Goal: Task Accomplishment & Management: Complete application form

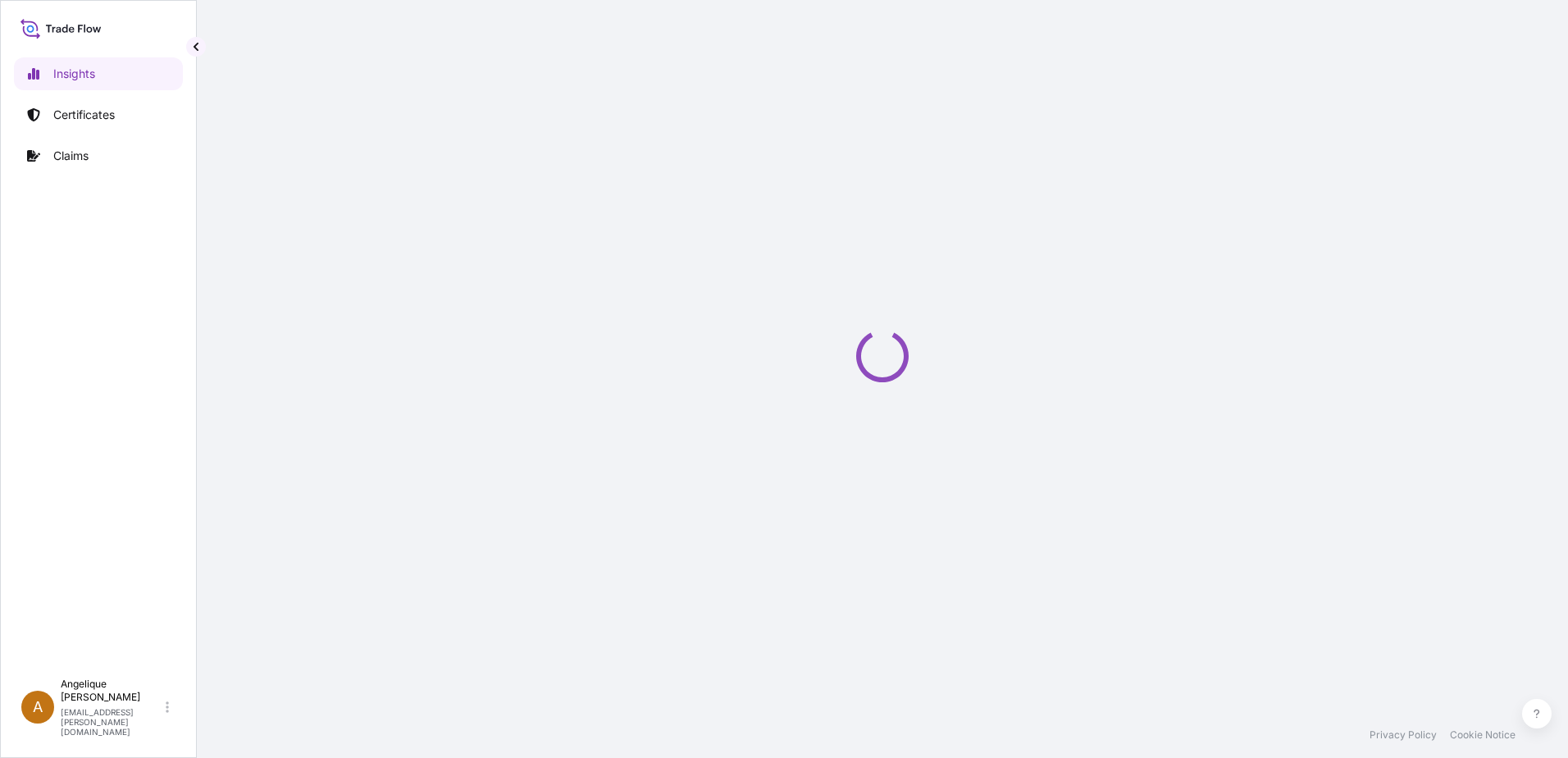
select select "2025"
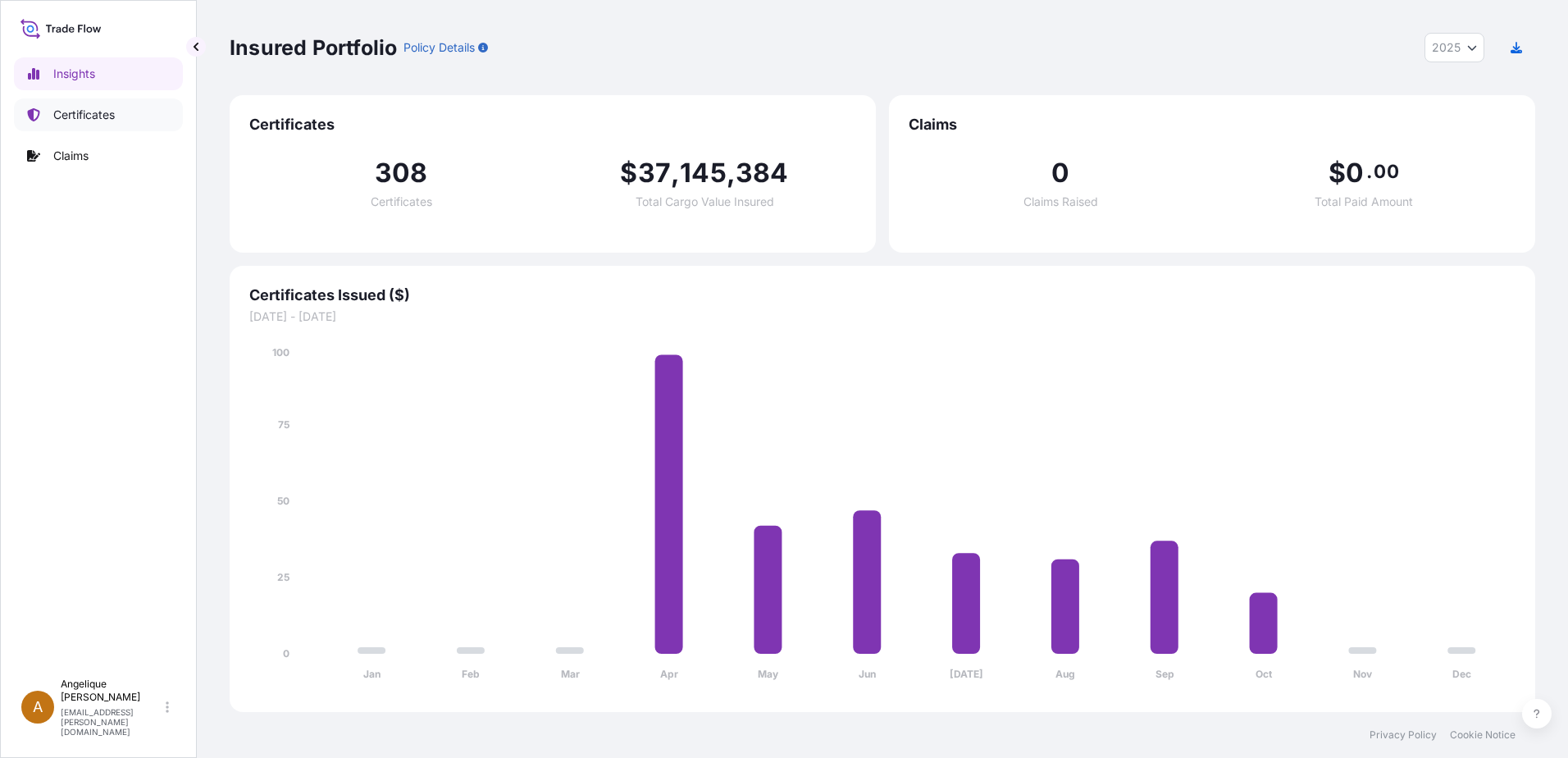
click at [88, 117] on p "Certificates" at bounding box center [84, 115] width 61 height 17
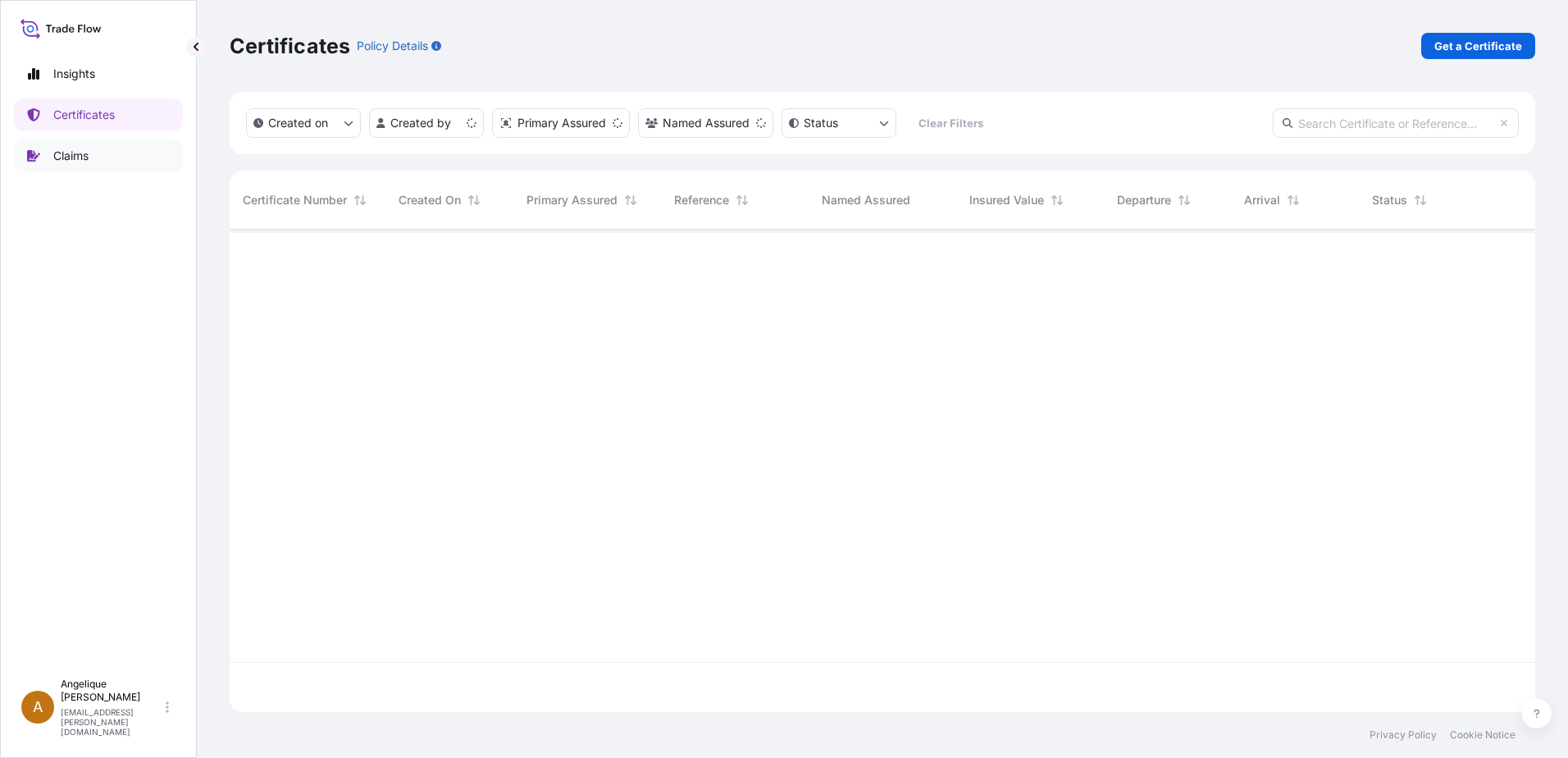
scroll to position [479, 1293]
click at [1477, 46] on p "Get a Certificate" at bounding box center [1478, 47] width 87 height 17
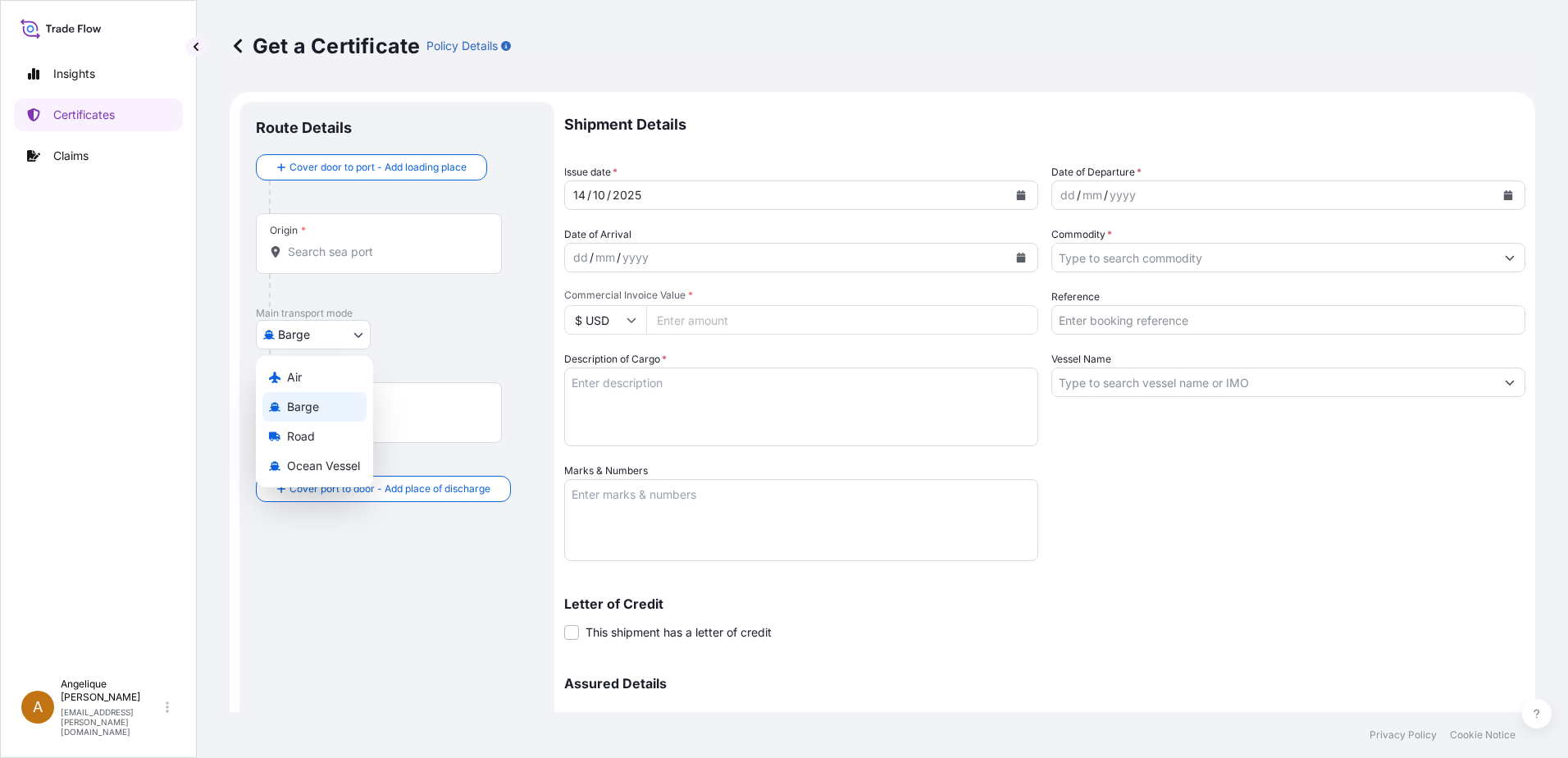
click at [362, 332] on body "Insights Certificates Claims A [PERSON_NAME] [PERSON_NAME][EMAIL_ADDRESS][PERSO…" at bounding box center [784, 379] width 1568 height 758
click at [315, 466] on span "Ocean Vessel" at bounding box center [324, 466] width 73 height 17
select select "Ocean Vessel"
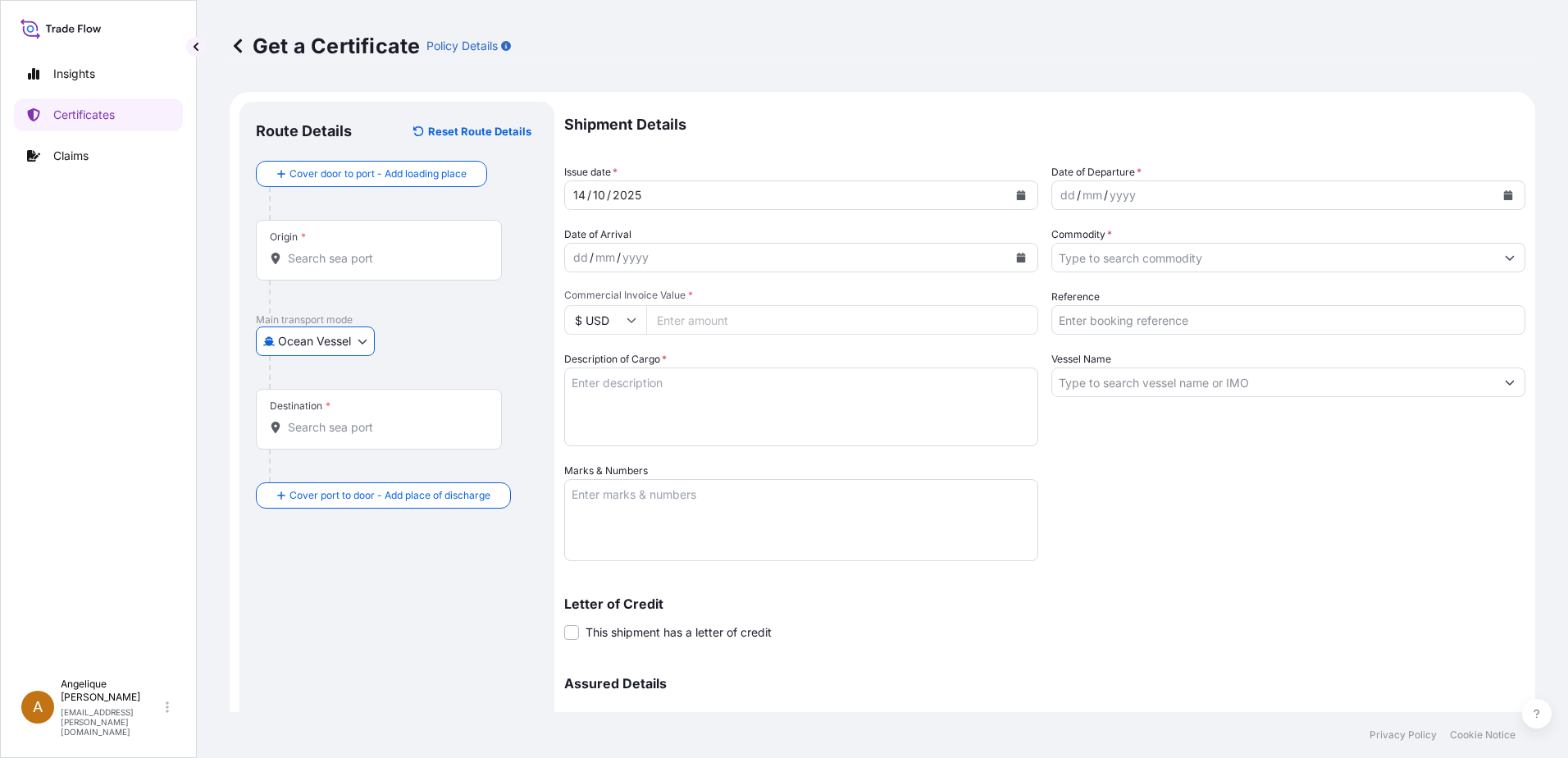
click at [326, 265] on input "Origin *" at bounding box center [384, 259] width 193 height 17
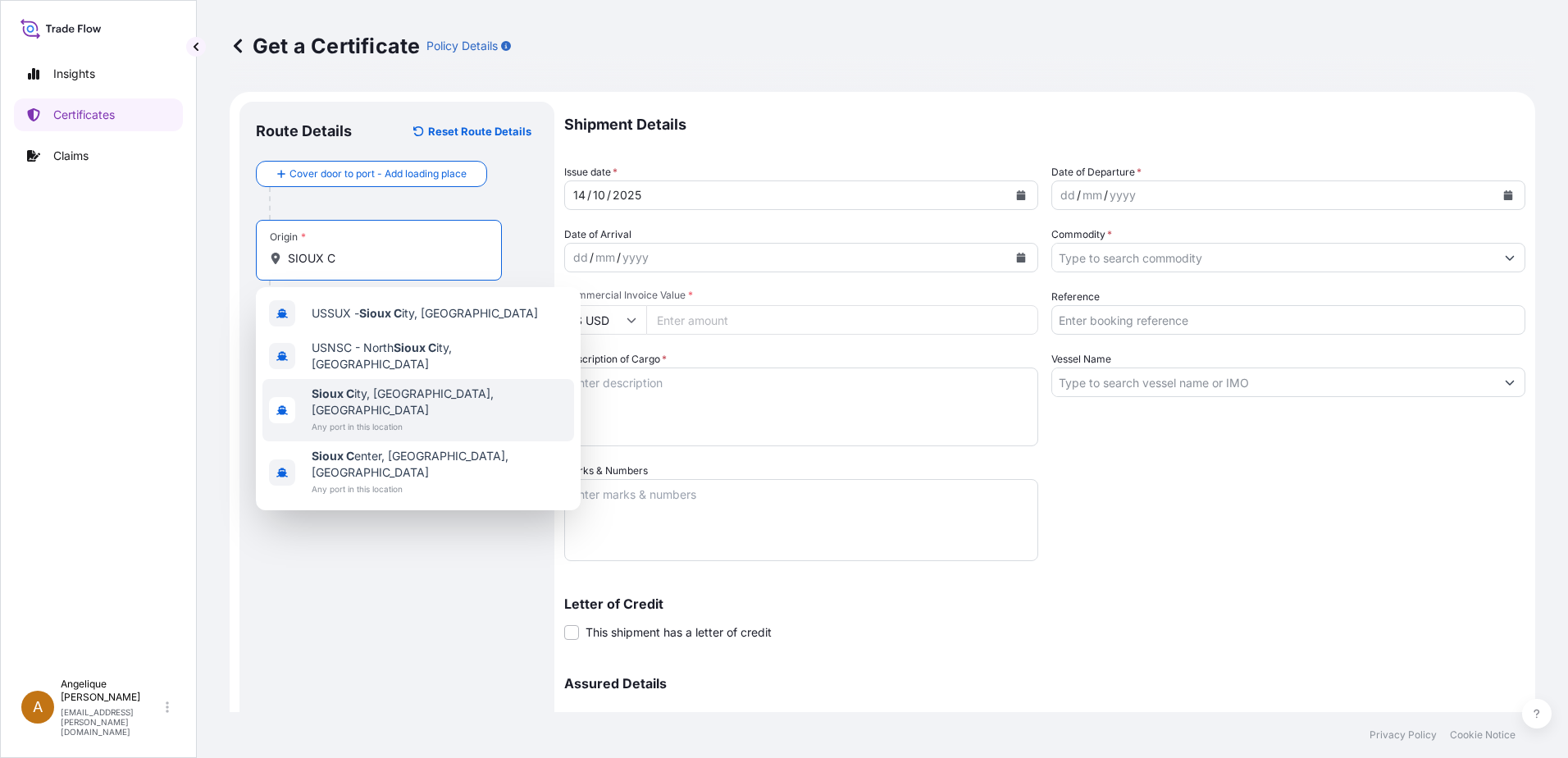
click at [404, 387] on span "Sioux C ity, [GEOGRAPHIC_DATA], [GEOGRAPHIC_DATA]" at bounding box center [439, 401] width 256 height 33
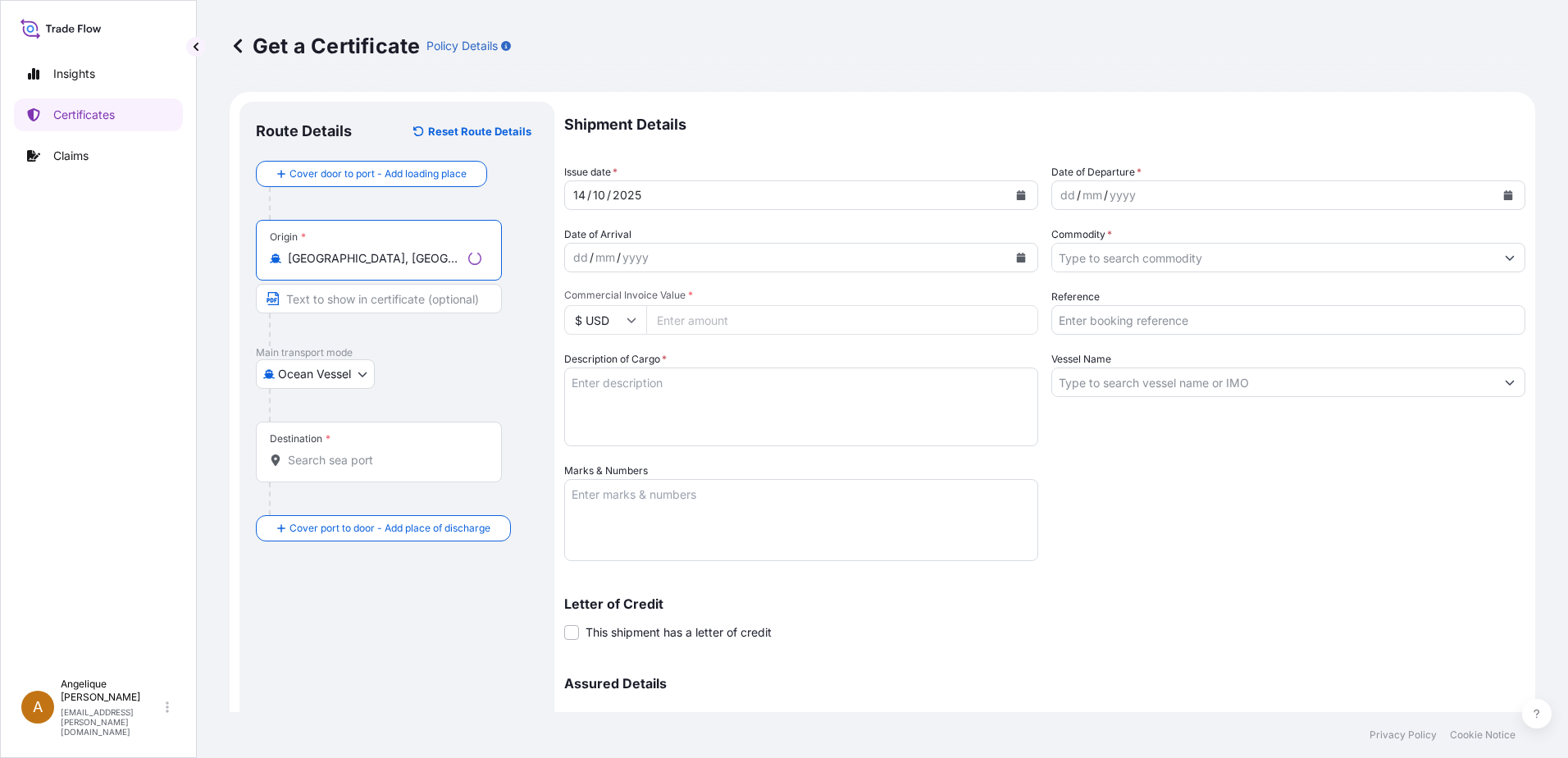
type input "[GEOGRAPHIC_DATA], [GEOGRAPHIC_DATA], [GEOGRAPHIC_DATA]"
click at [318, 460] on input "Destination *" at bounding box center [384, 460] width 193 height 17
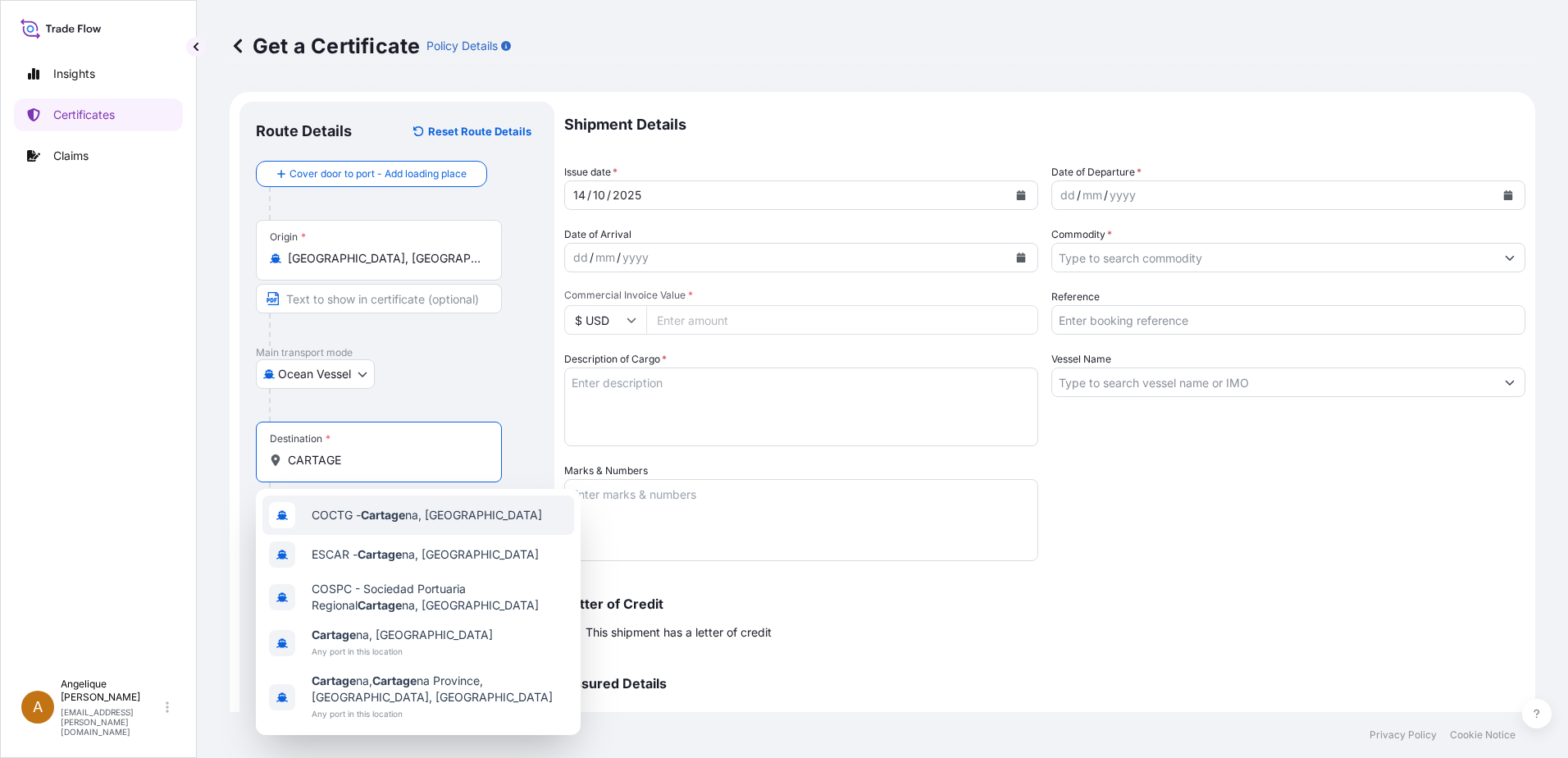
click at [451, 518] on span "COCTG - Cartage na, [GEOGRAPHIC_DATA]" at bounding box center [427, 515] width 231 height 17
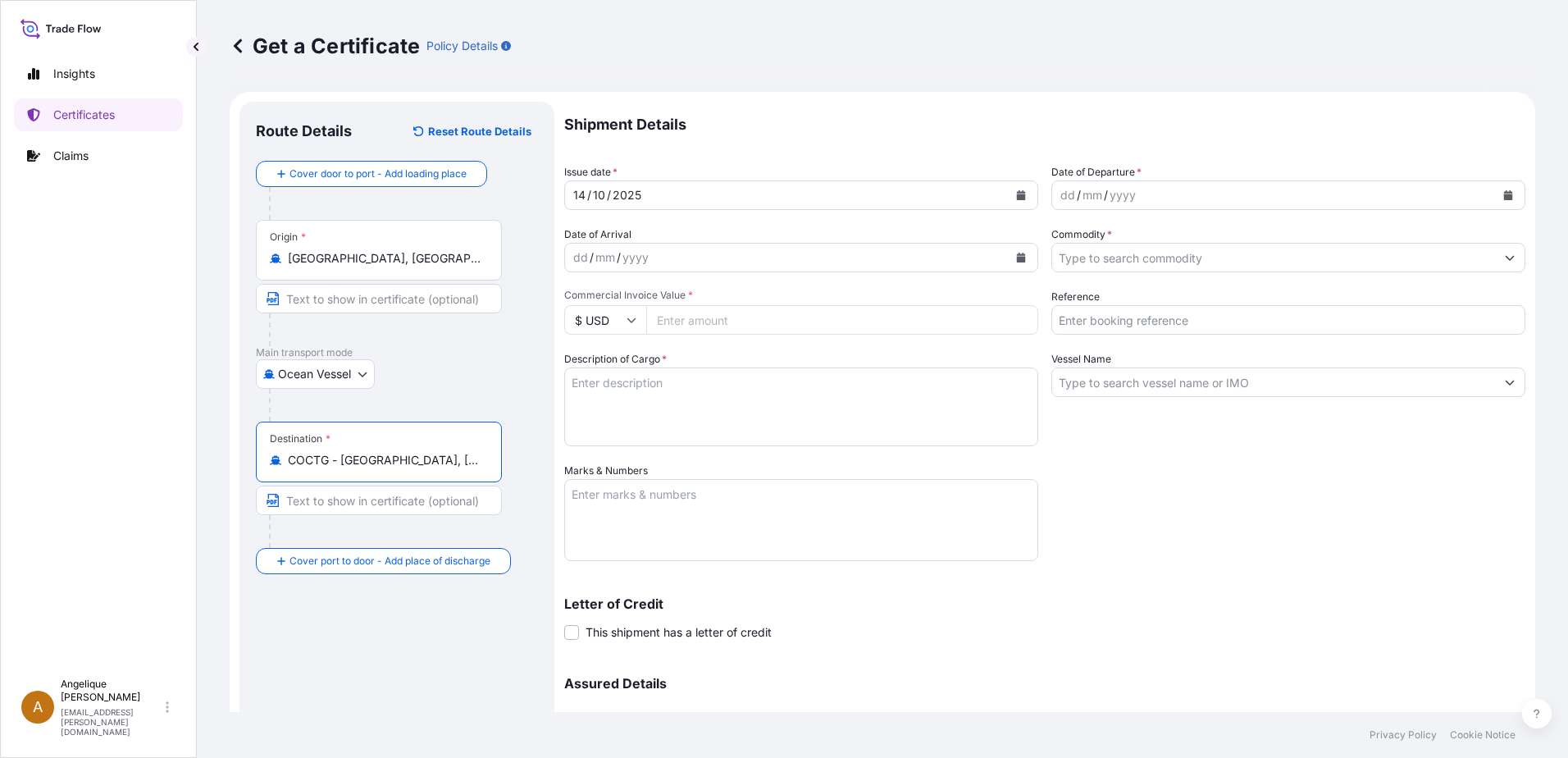
type input "COCTG - [GEOGRAPHIC_DATA], [GEOGRAPHIC_DATA]"
click at [1504, 197] on icon "Calendar" at bounding box center [1508, 195] width 9 height 10
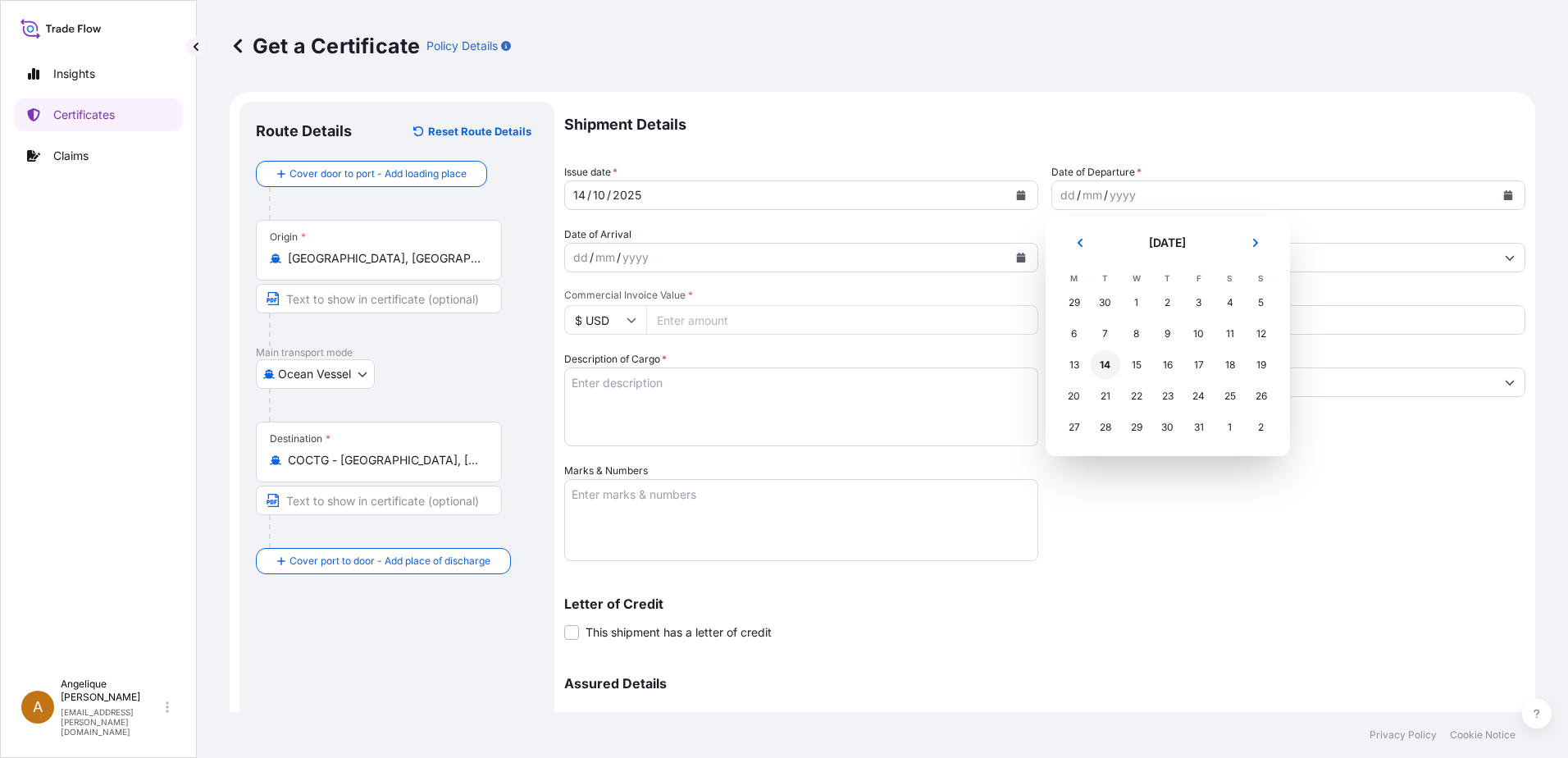
click at [1109, 366] on div "14" at bounding box center [1106, 365] width 30 height 30
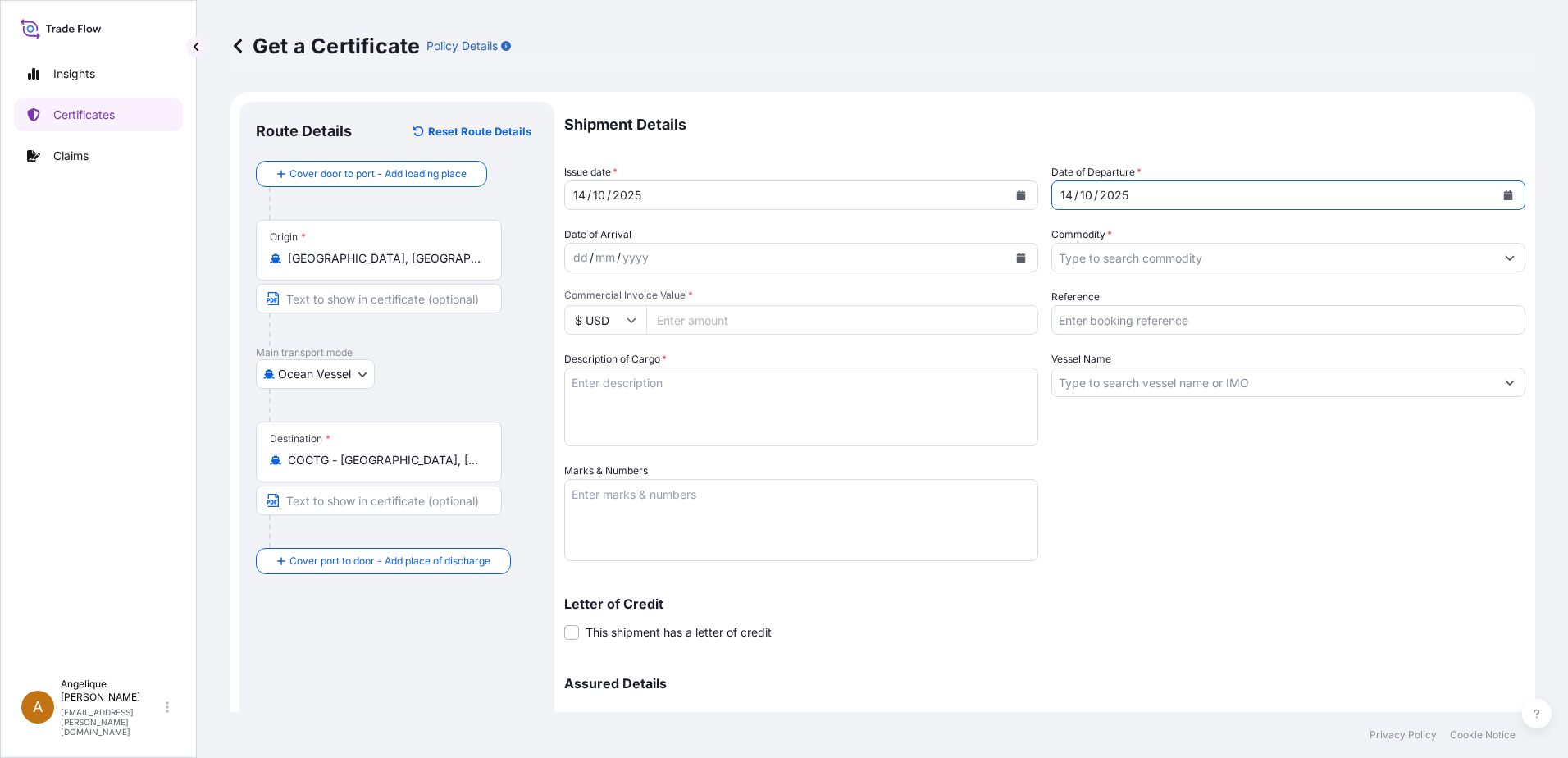
click at [1093, 259] on input "Commodity *" at bounding box center [1273, 258] width 443 height 30
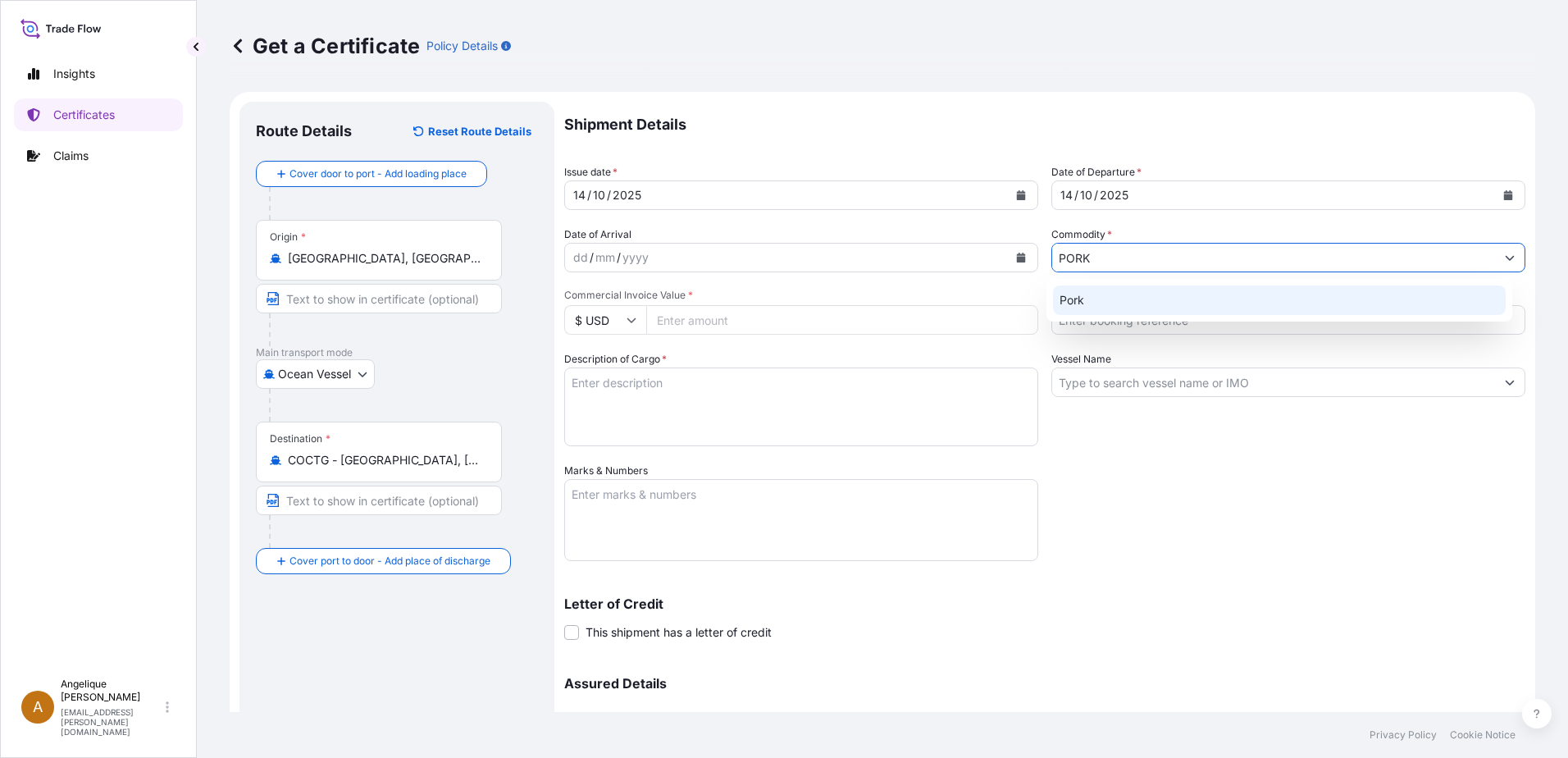
click at [1083, 305] on div "Pork" at bounding box center [1280, 300] width 454 height 30
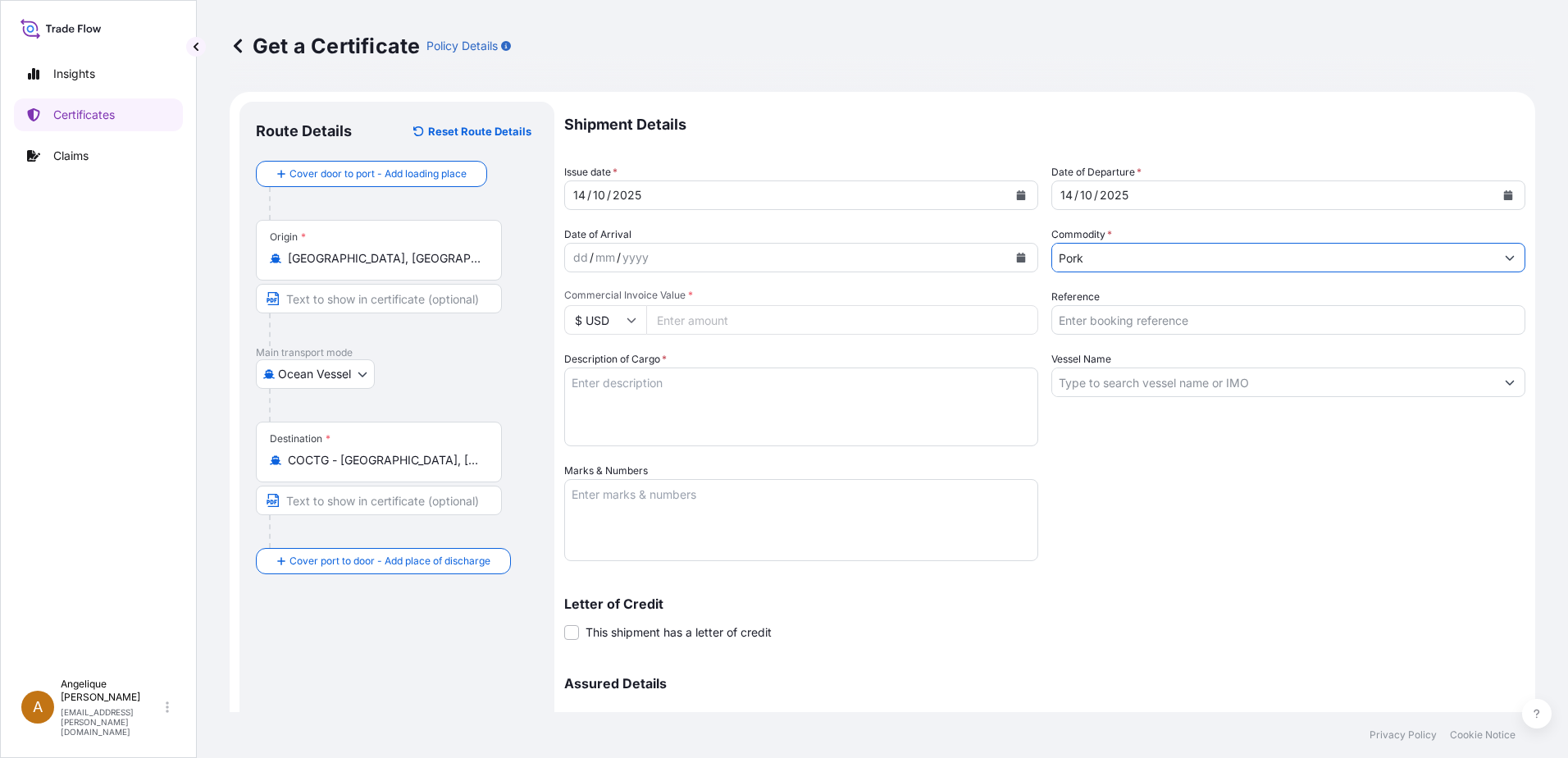
type input "Pork"
click at [647, 322] on input "Commercial Invoice Value *" at bounding box center [842, 320] width 392 height 30
type input "76741.84"
click at [1187, 316] on input "Reference" at bounding box center [1288, 320] width 474 height 30
type input "2910898"
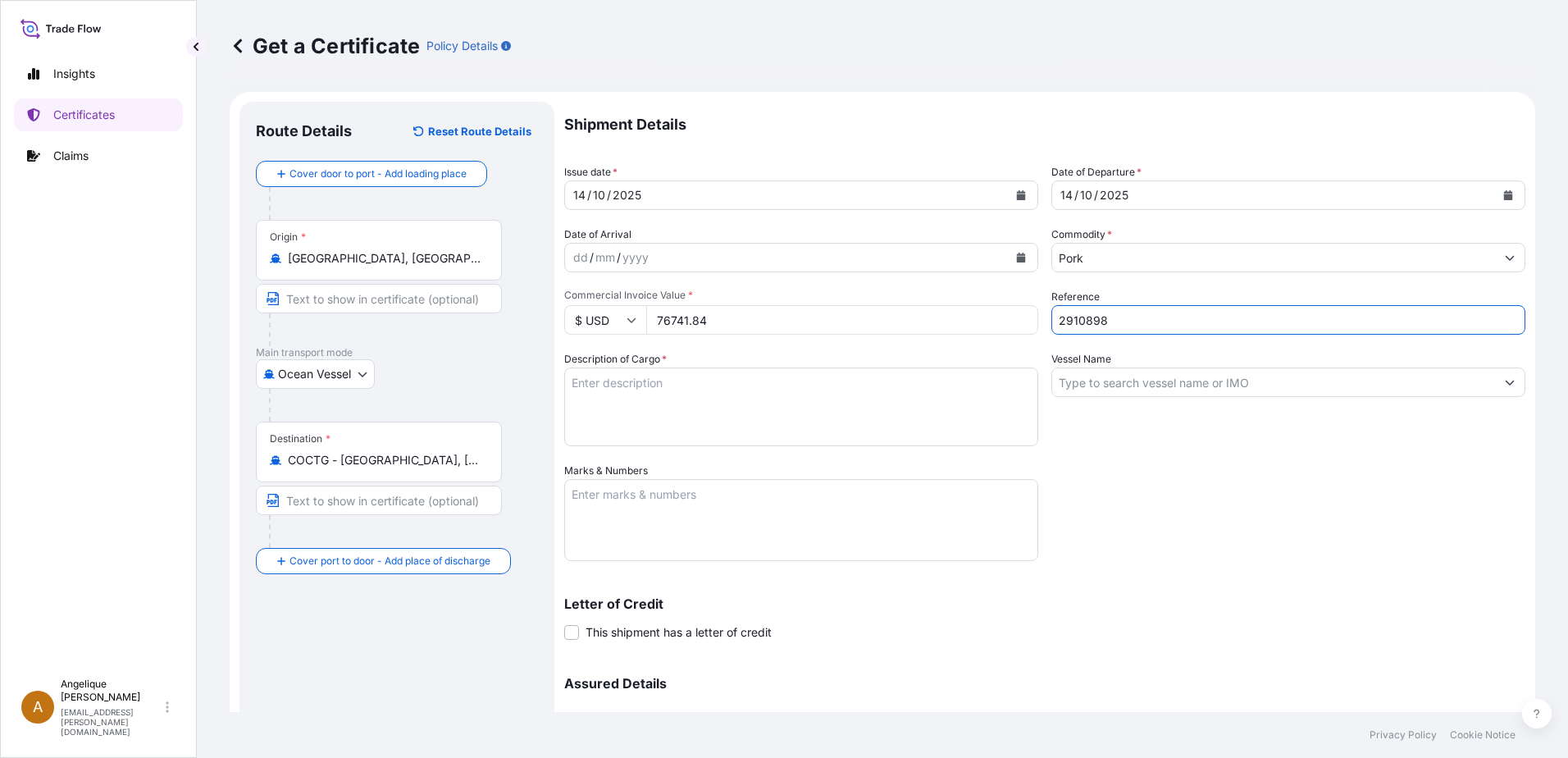
click at [686, 384] on textarea "Description of Cargo *" at bounding box center [802, 406] width 474 height 79
type textarea "FROZEN PORK SIRLOIN BONELESS VP *ALL NATURAL SIRLOINE DE CERDO SIN HUESO CONGEL…"
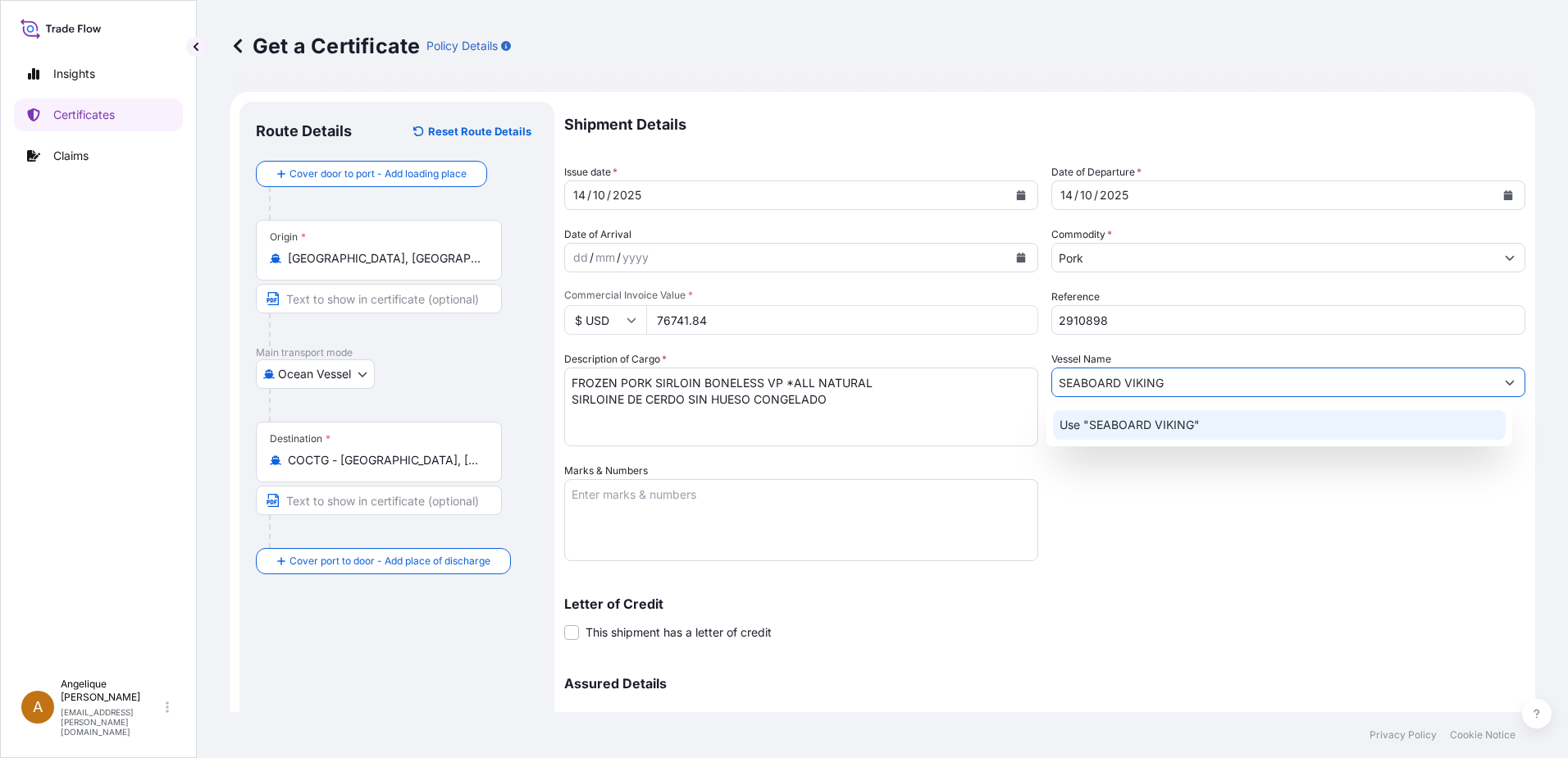
click at [1114, 426] on p "Use "SEABOARD VIKING"" at bounding box center [1129, 425] width 140 height 17
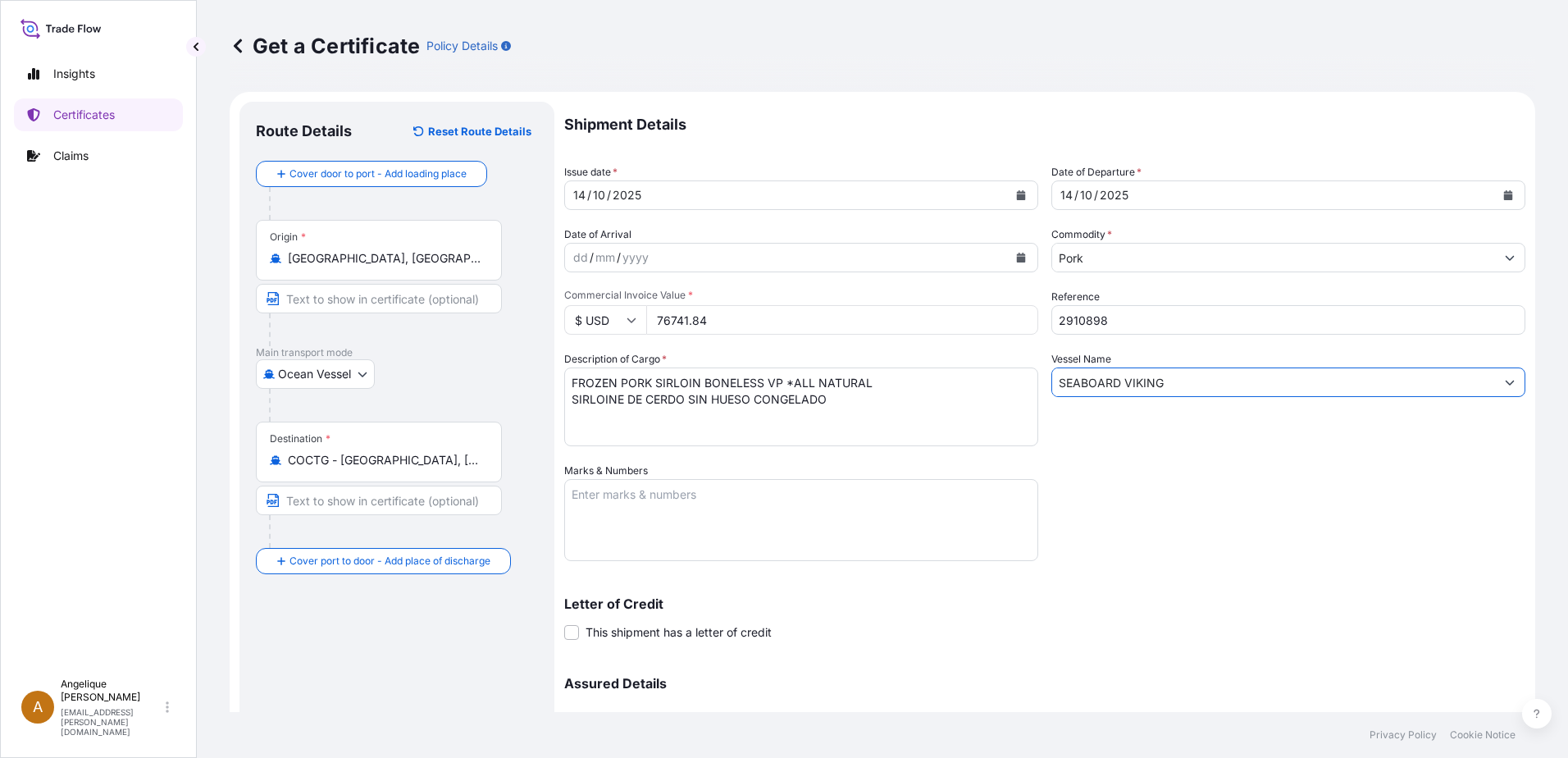
type input "SEABOARD VIKING"
click at [599, 503] on textarea "Marks & Numbers" at bounding box center [802, 520] width 474 height 82
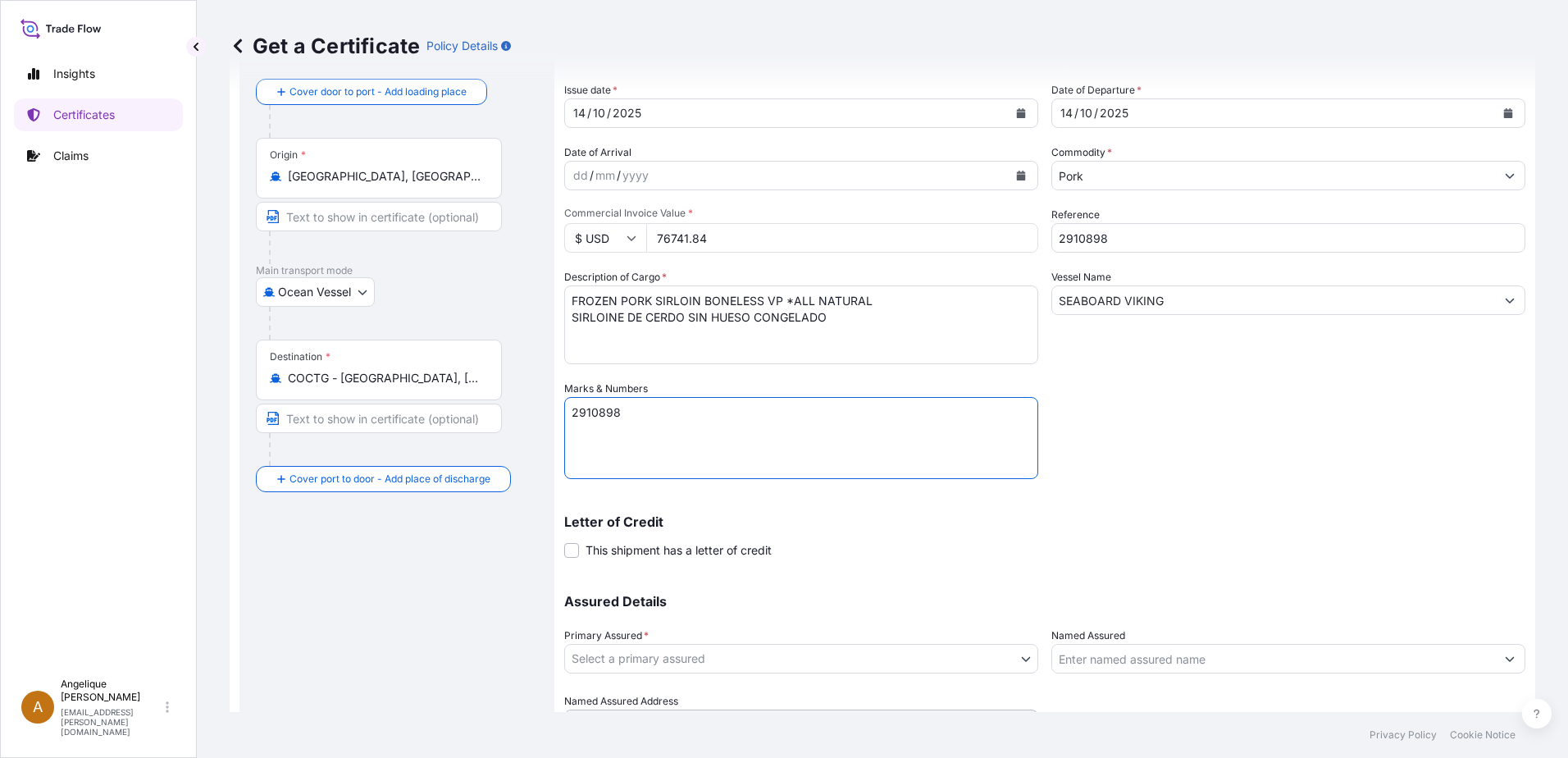
type textarea "2910898"
click at [661, 653] on body "Insights Certificates Claims A [PERSON_NAME] [PERSON_NAME][EMAIL_ADDRESS][PERSO…" at bounding box center [784, 379] width 1568 height 758
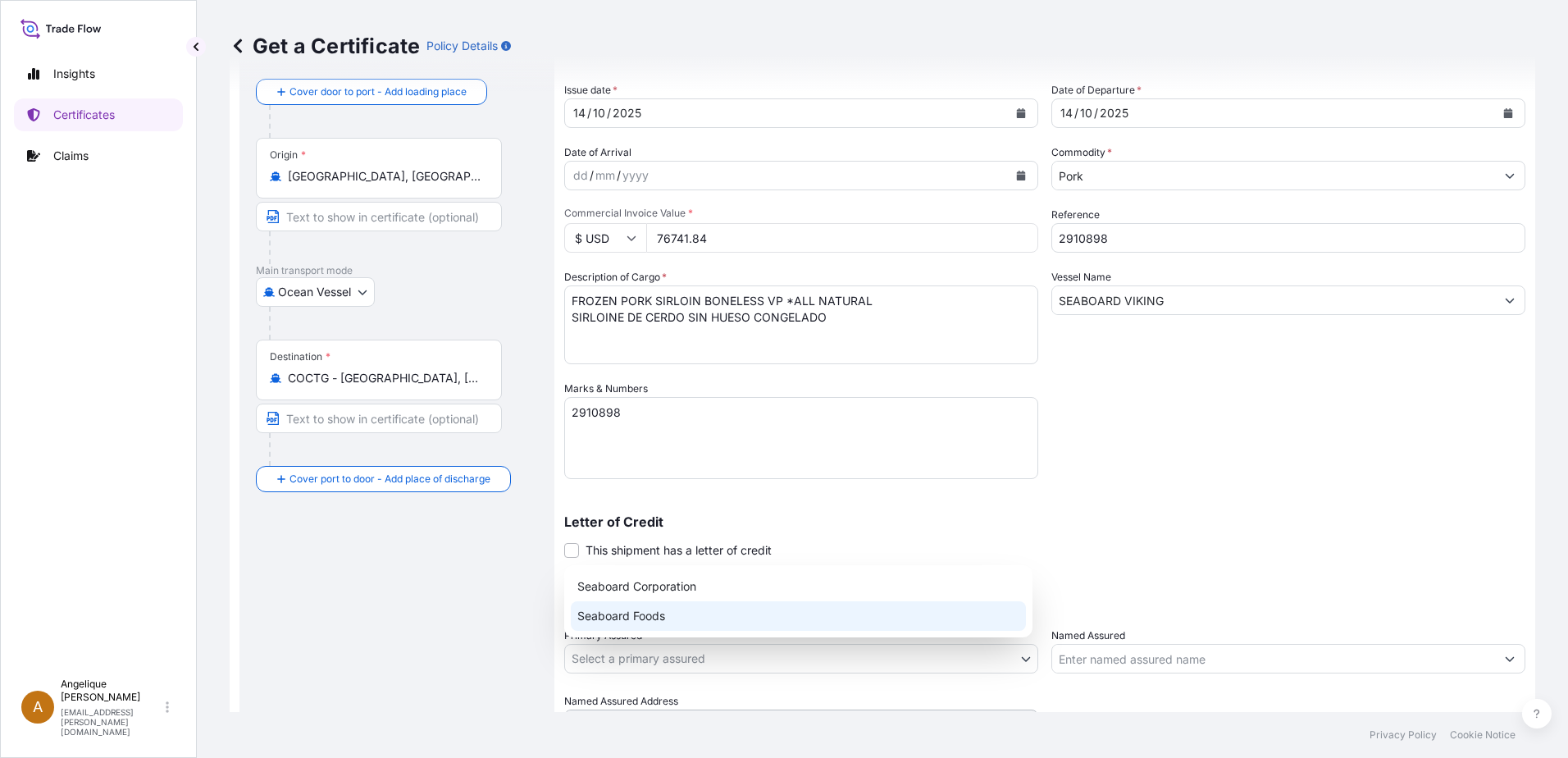
click at [644, 620] on div "Seaboard Foods" at bounding box center [798, 616] width 455 height 30
select select "31638"
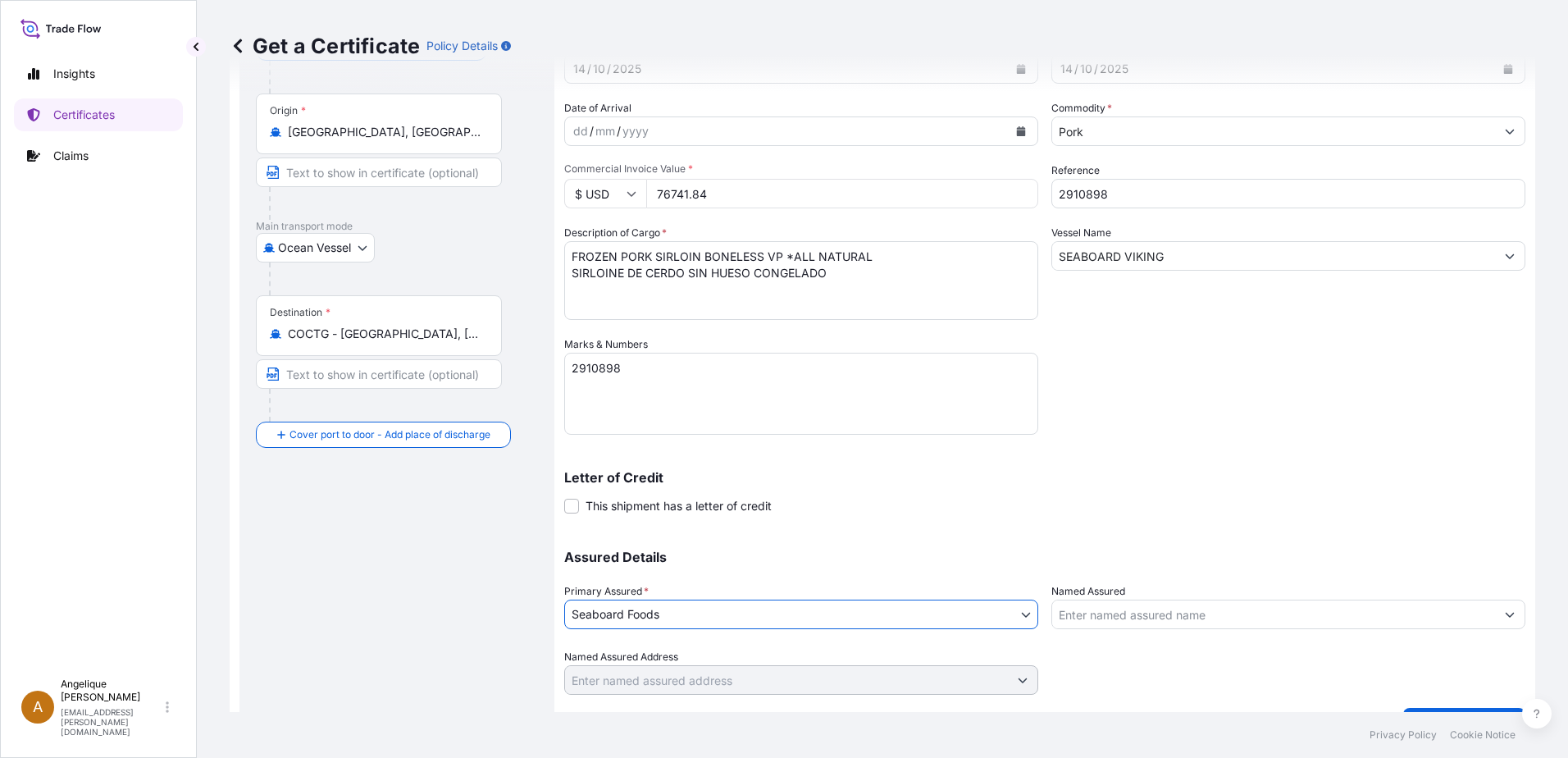
scroll to position [165, 0]
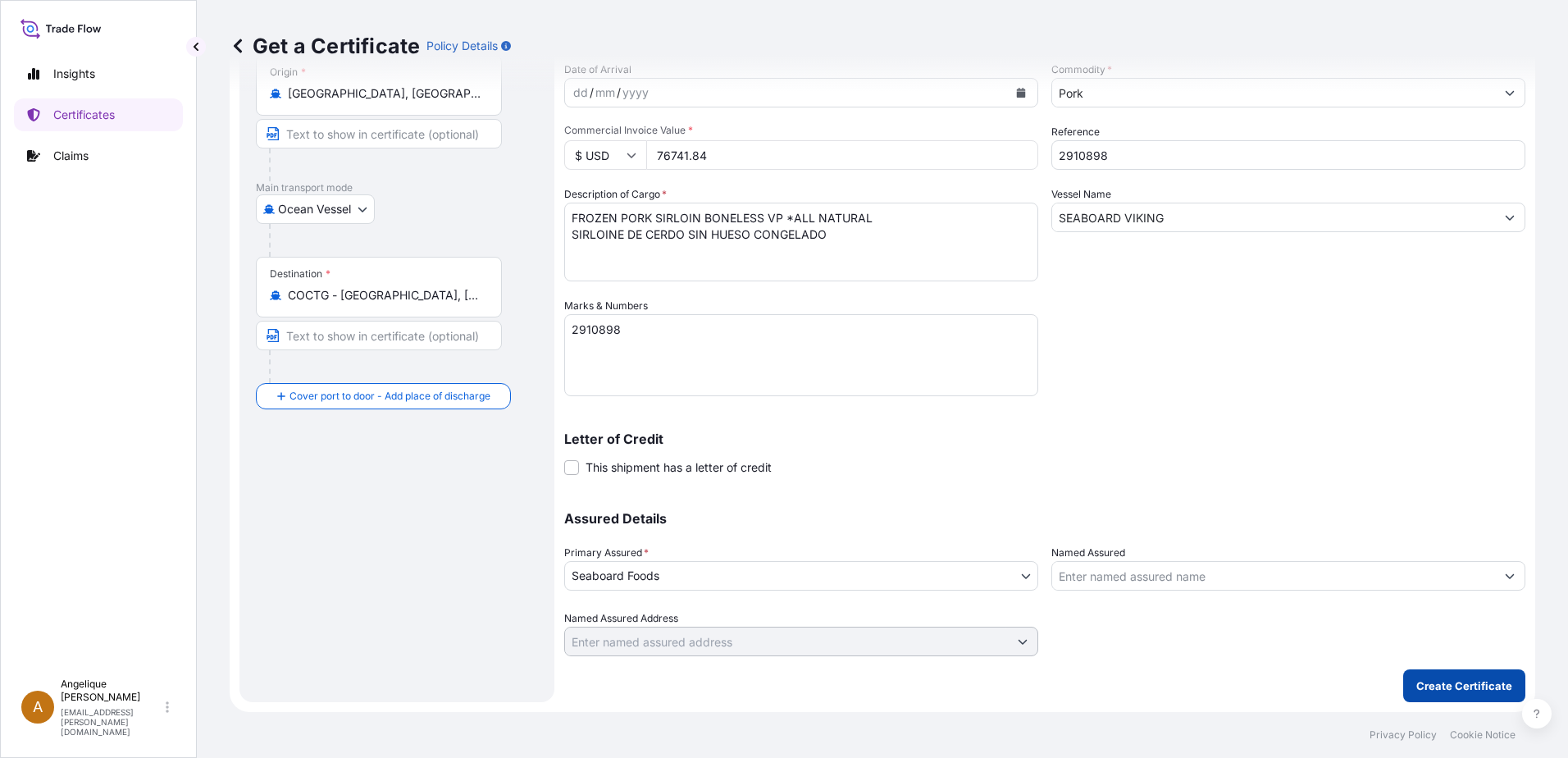
click at [1434, 678] on p "Create Certificate" at bounding box center [1464, 685] width 96 height 17
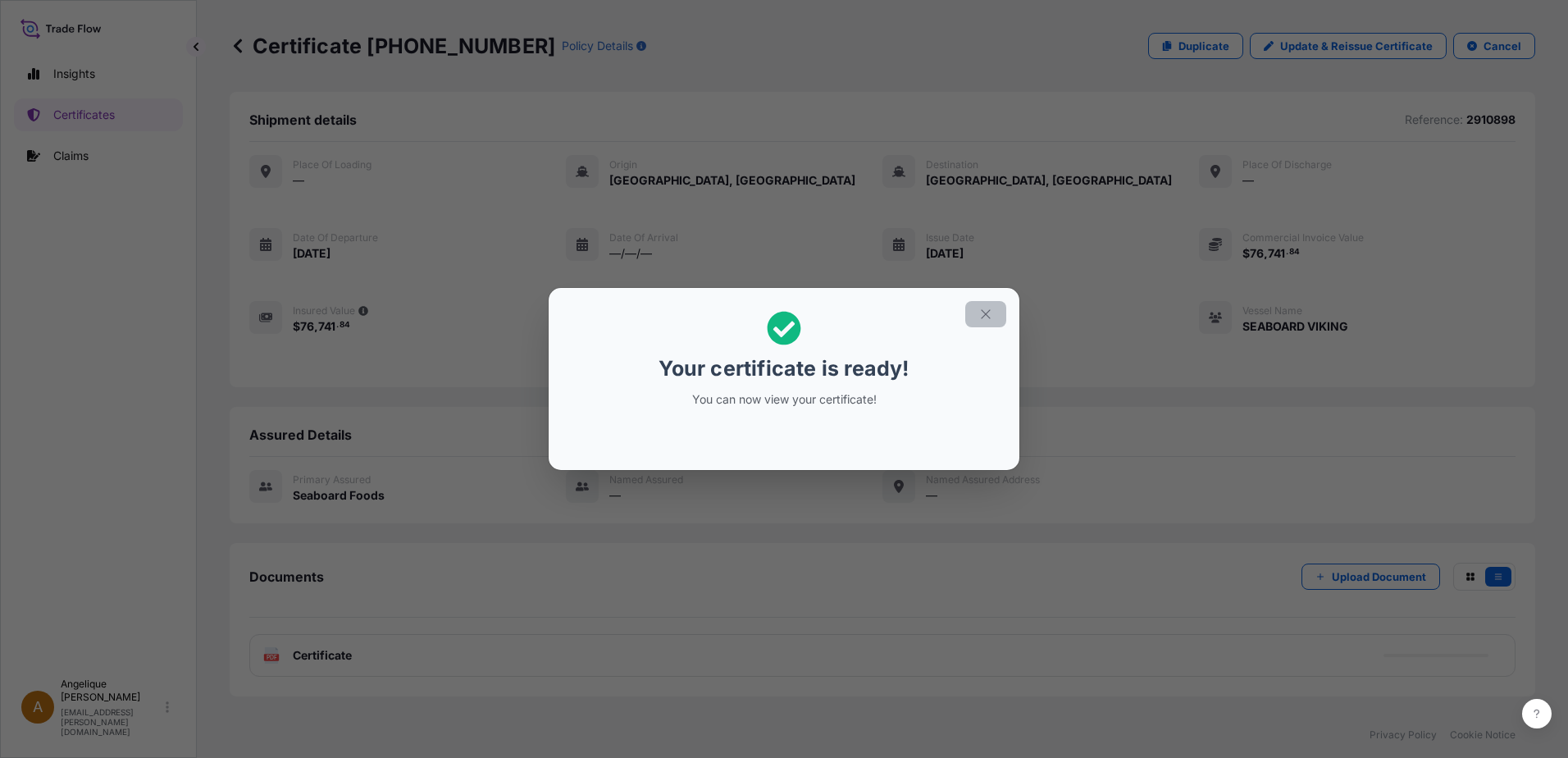
click at [987, 315] on icon "button" at bounding box center [985, 313] width 9 height 9
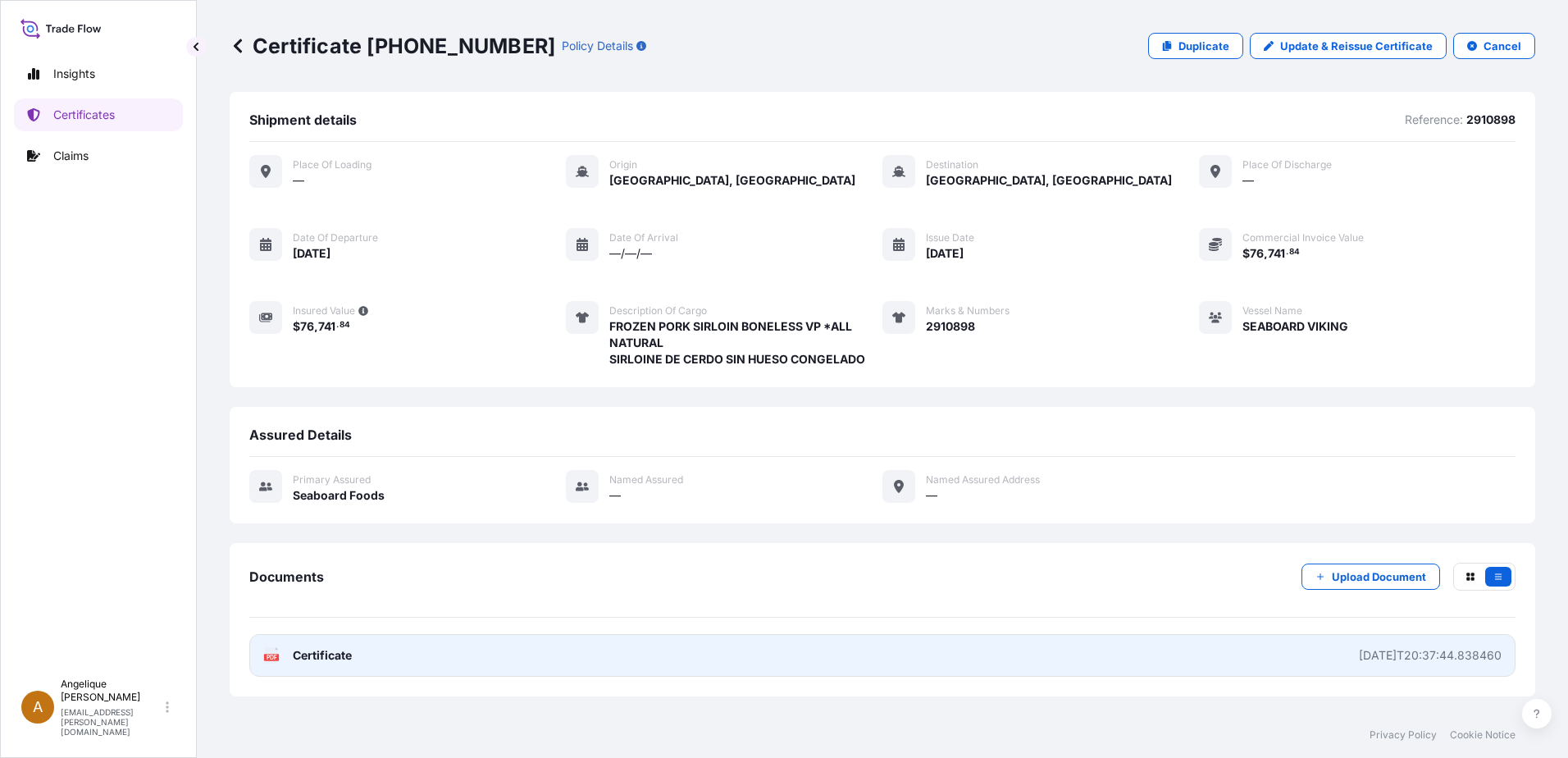
click at [897, 643] on link "PDF Certificate [DATE]T20:37:44.838460" at bounding box center [882, 655] width 1266 height 43
